Goal: Entertainment & Leisure: Consume media (video, audio)

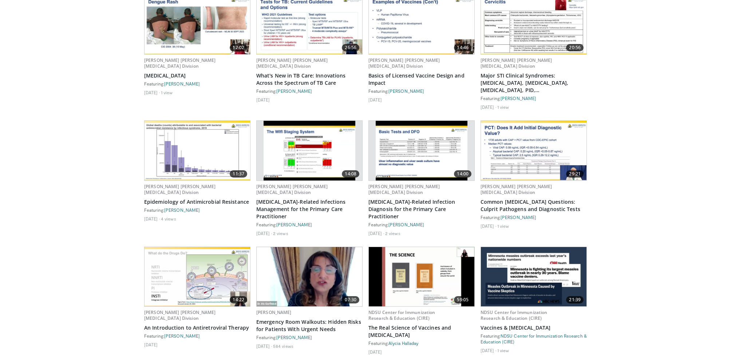
scroll to position [417, 0]
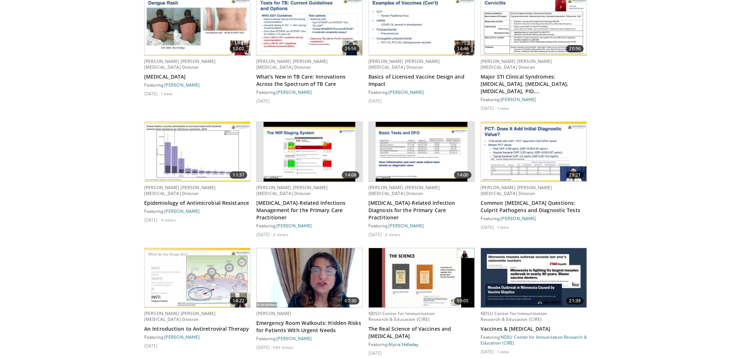
click at [428, 249] on img at bounding box center [422, 277] width 106 height 59
